Goal: Task Accomplishment & Management: Use online tool/utility

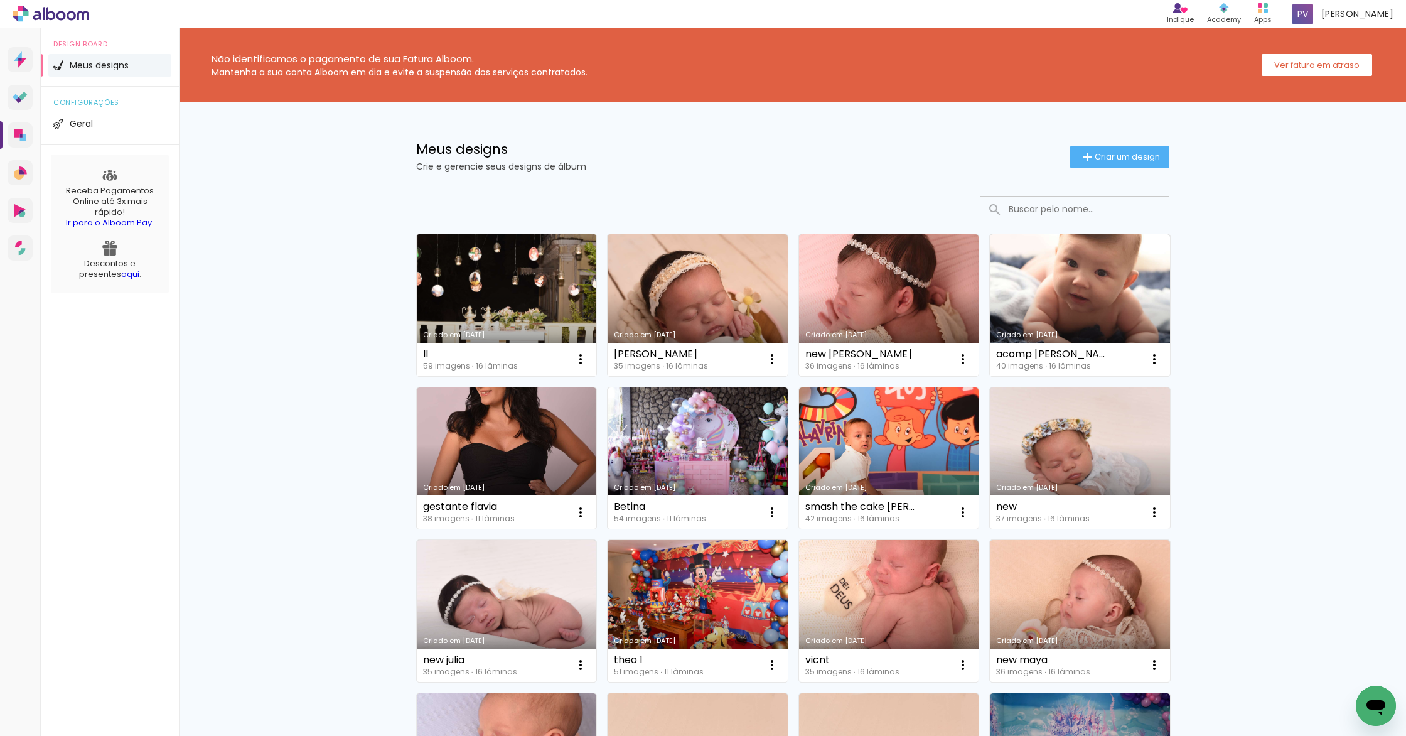
click at [439, 310] on link "Criado em [DATE]" at bounding box center [507, 305] width 180 height 142
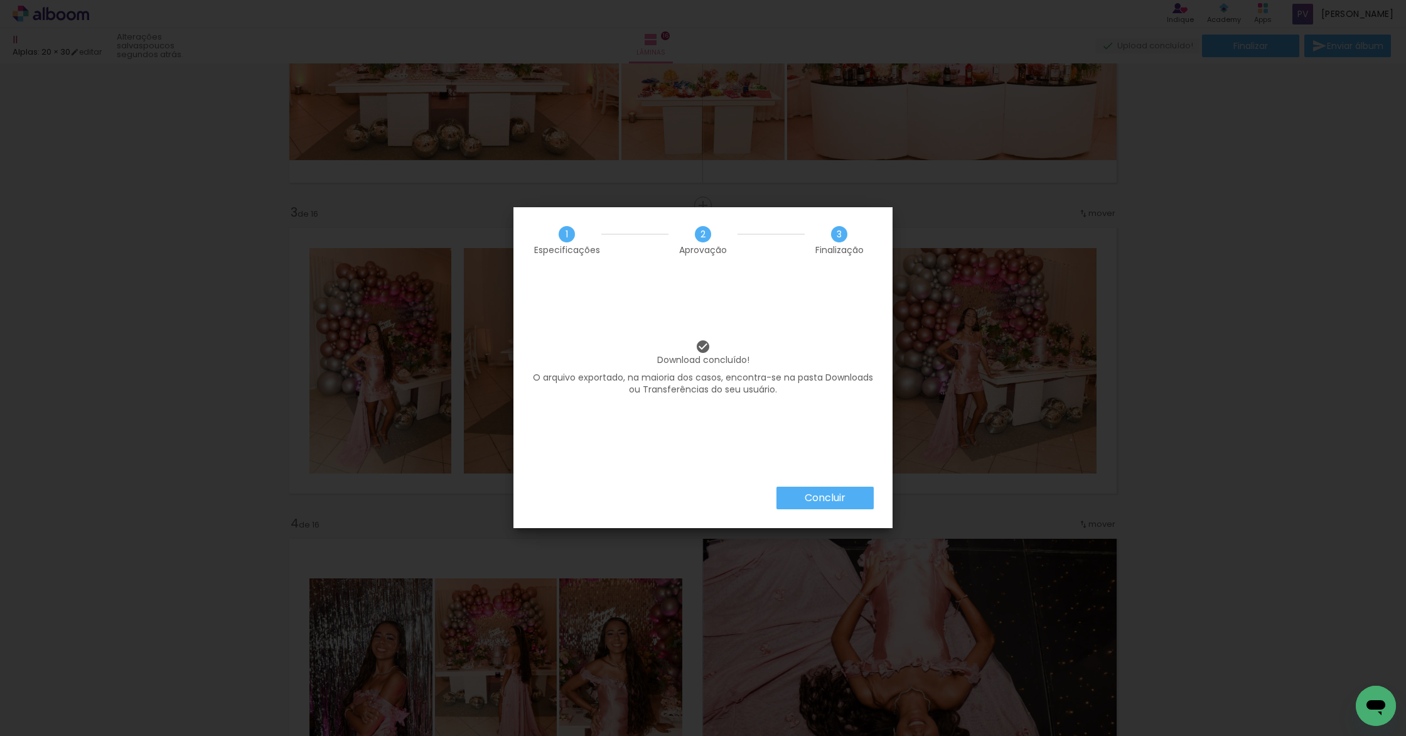
click at [821, 504] on paper-button "Concluir" at bounding box center [825, 498] width 97 height 23
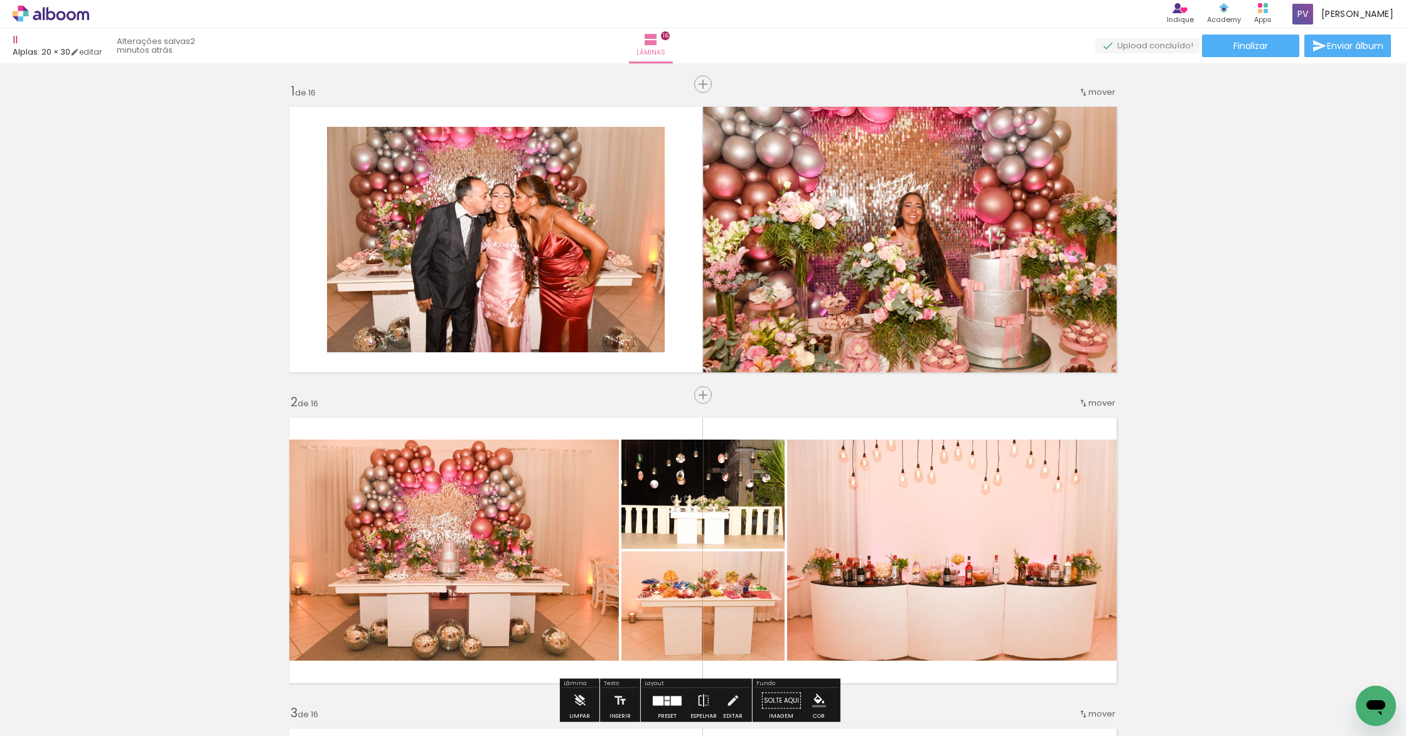
scroll to position [500, 0]
